Goal: Information Seeking & Learning: Find specific fact

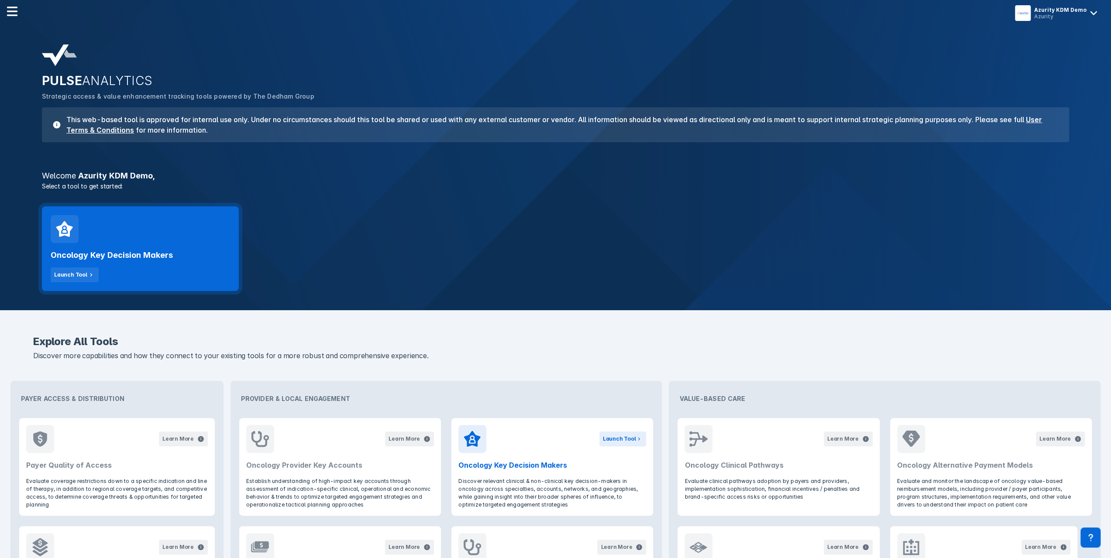
click at [71, 252] on h2 "Oncology Key Decision Makers" at bounding box center [112, 255] width 122 height 10
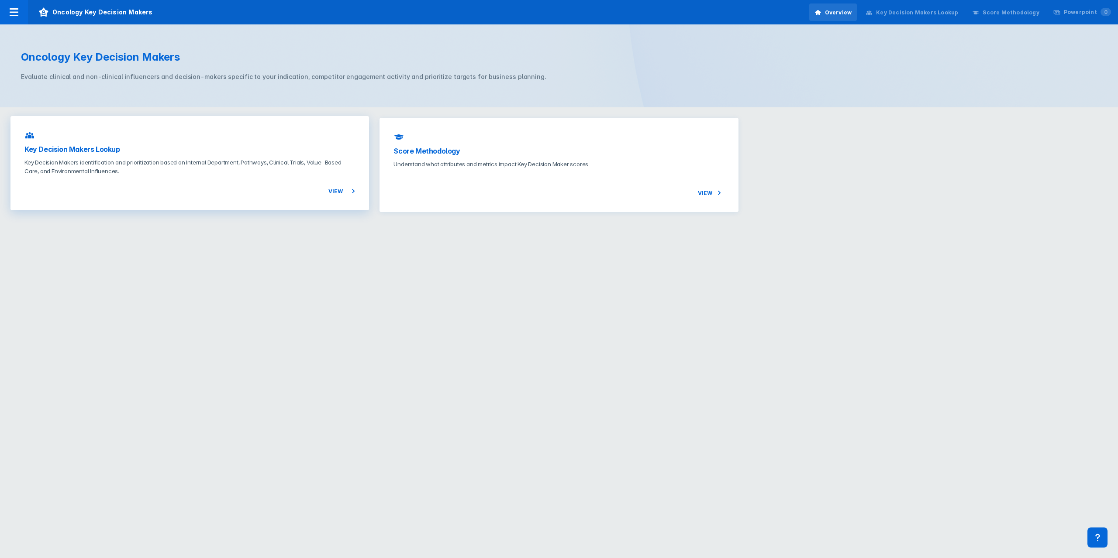
click at [148, 166] on p "Key Decision Makers identification and prioritization based on Internal Departm…" at bounding box center [189, 166] width 330 height 17
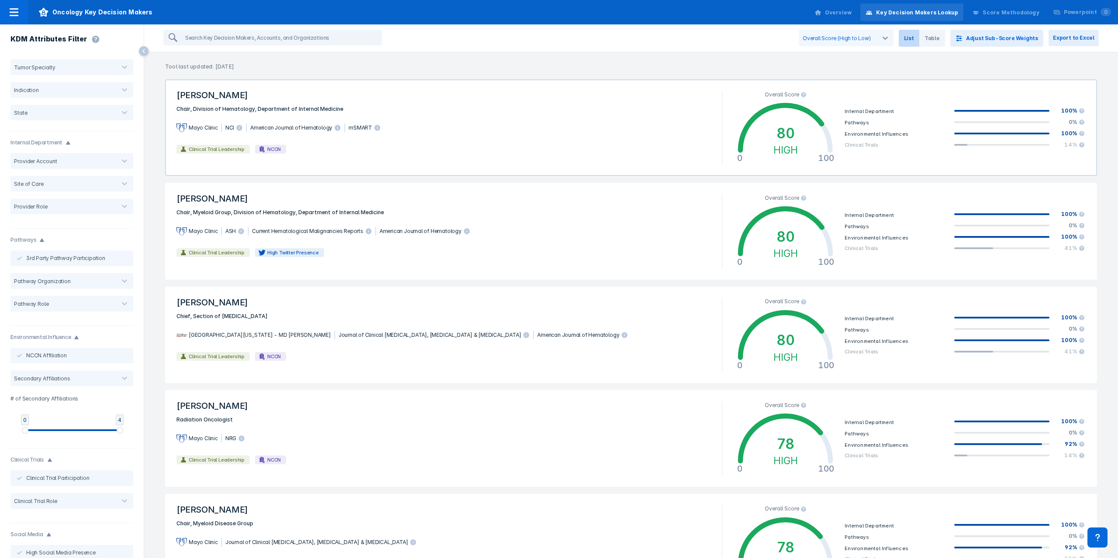
click at [360, 151] on div "Clinical Trial Leadership NCCN" at bounding box center [443, 149] width 545 height 14
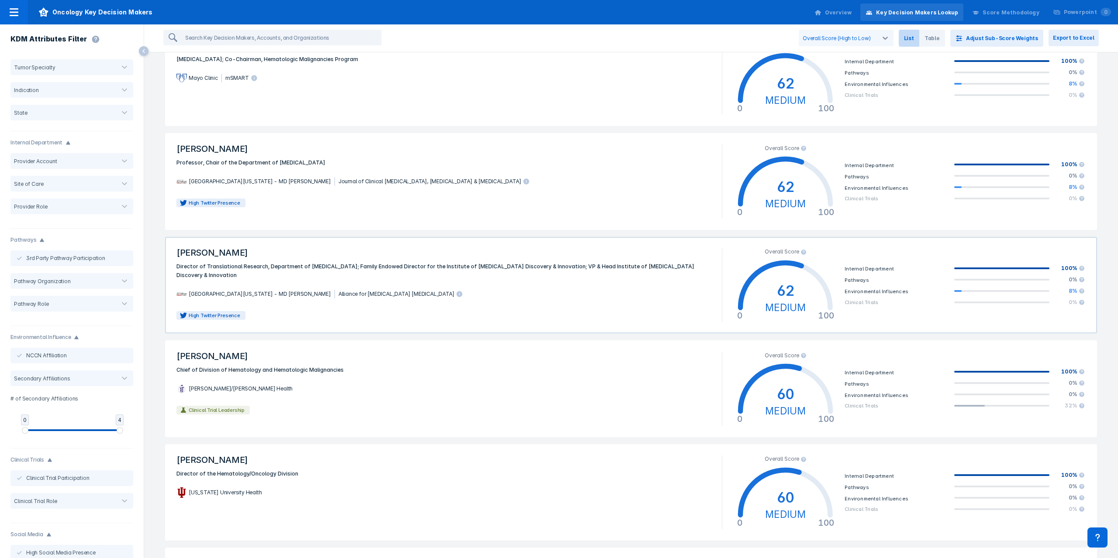
scroll to position [1441, 0]
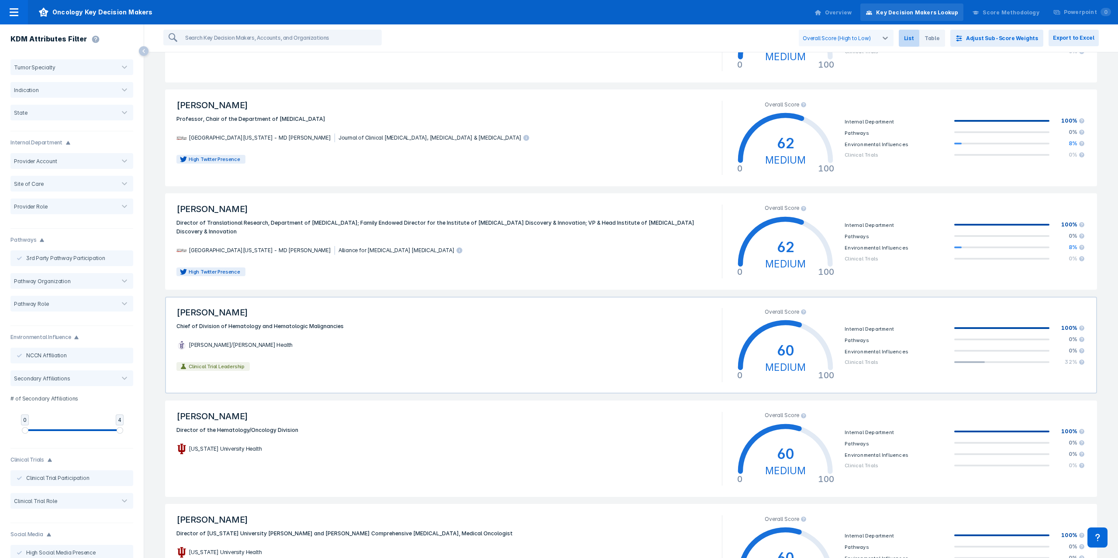
click at [324, 336] on div "[PERSON_NAME]/[PERSON_NAME] Health" at bounding box center [443, 345] width 545 height 29
click at [324, 336] on html "Oncology Key Decision Makers Overview Key Decision Makers Lookup Score Methodol…" at bounding box center [559, 279] width 1118 height 558
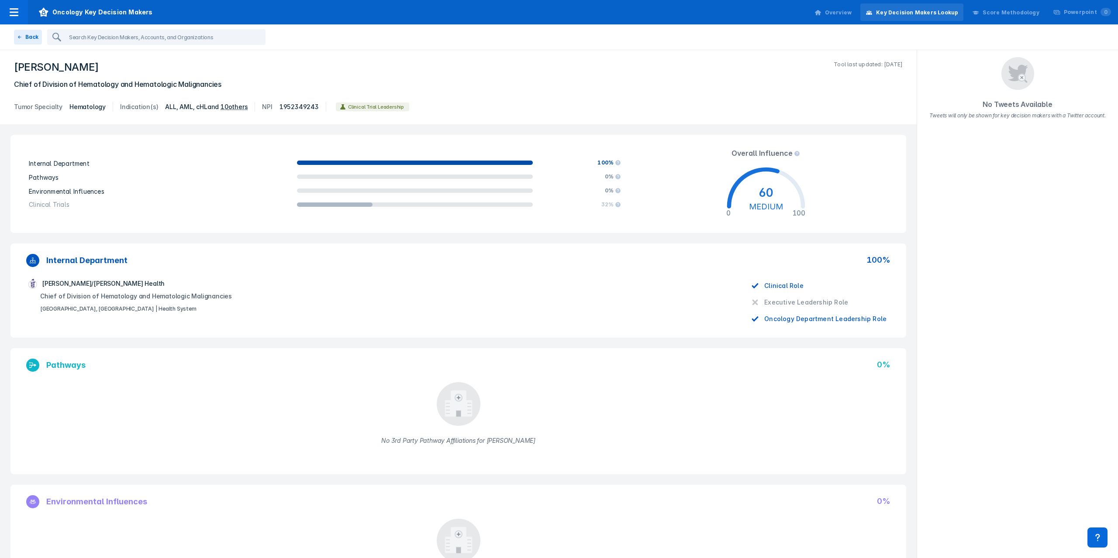
click at [68, 69] on h1 "[PERSON_NAME]" at bounding box center [56, 67] width 85 height 13
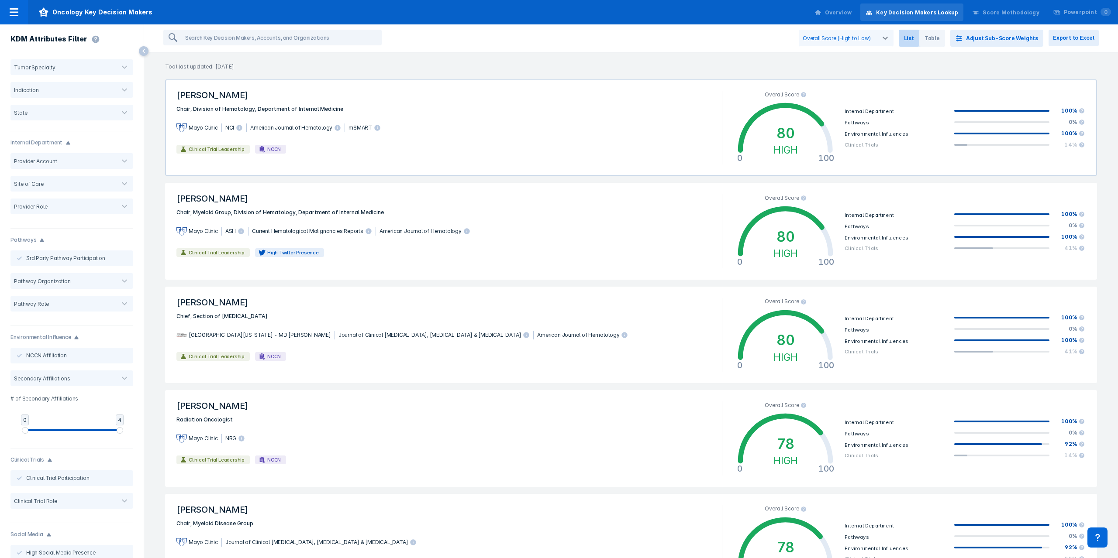
click at [328, 115] on div "Mayo Clinic NCI American Journal of Hematology mSMART" at bounding box center [443, 128] width 545 height 29
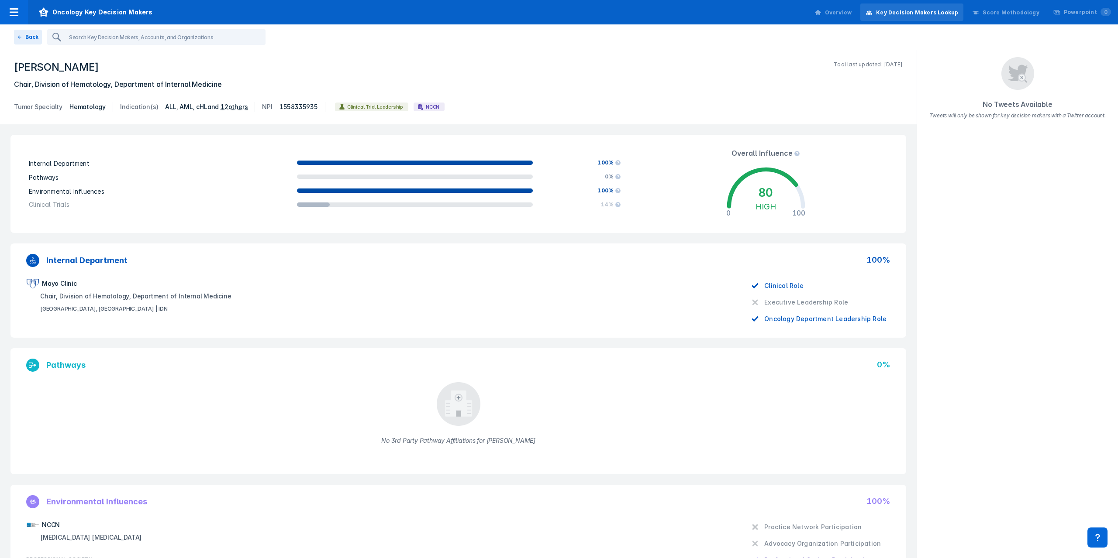
click at [131, 72] on div "[PERSON_NAME] last updated: [DATE]" at bounding box center [458, 70] width 888 height 18
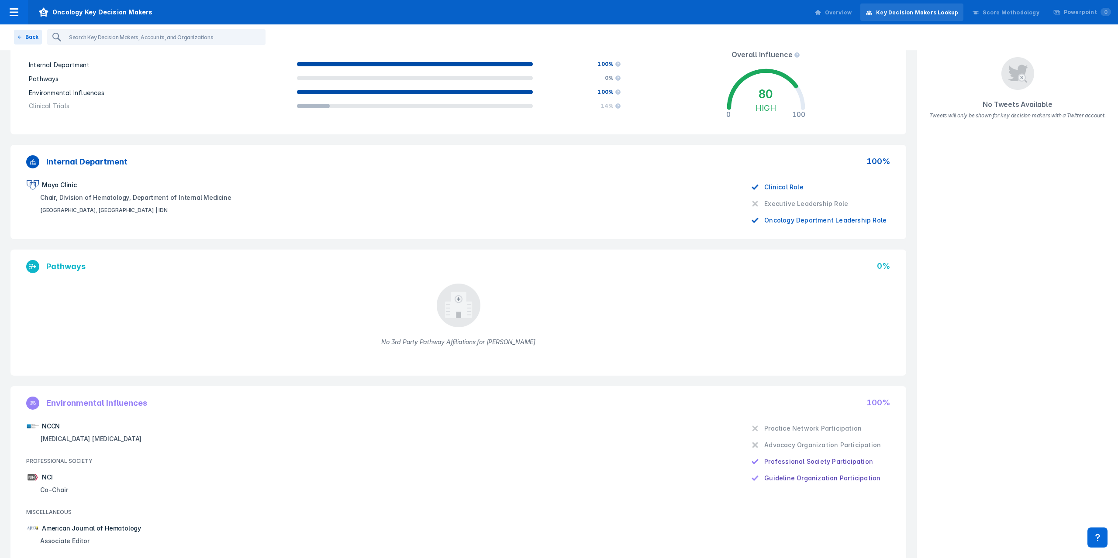
scroll to position [218, 0]
